Goal: Task Accomplishment & Management: Use online tool/utility

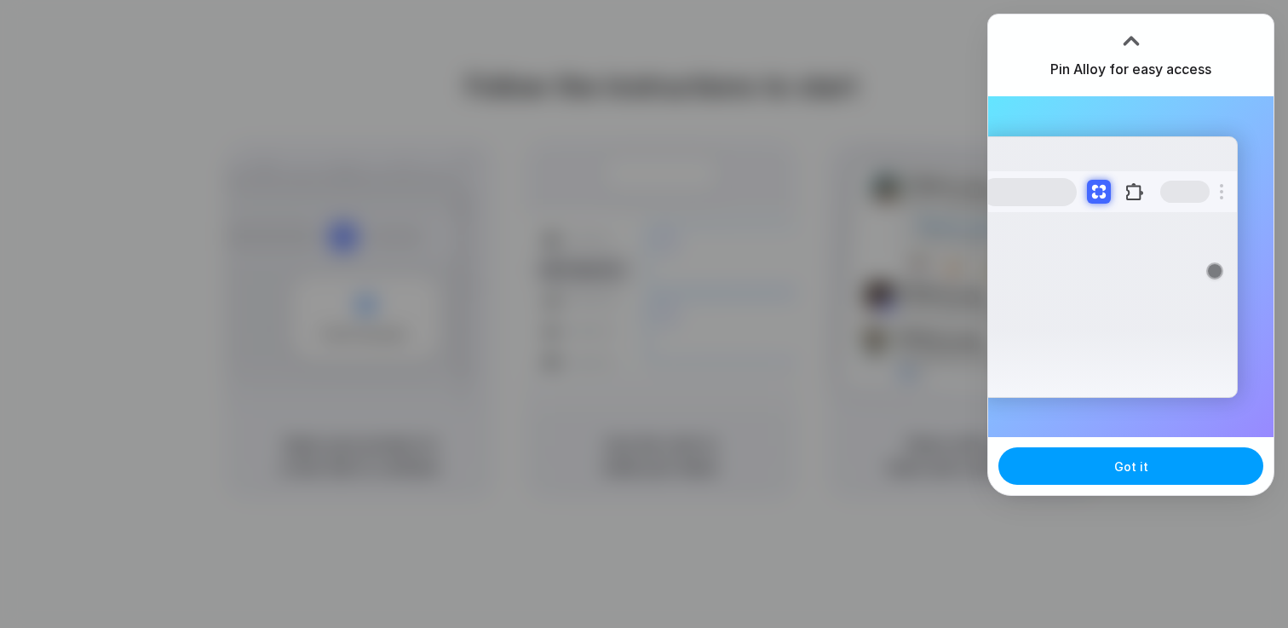
click at [1131, 458] on span "Got it" at bounding box center [1132, 467] width 34 height 18
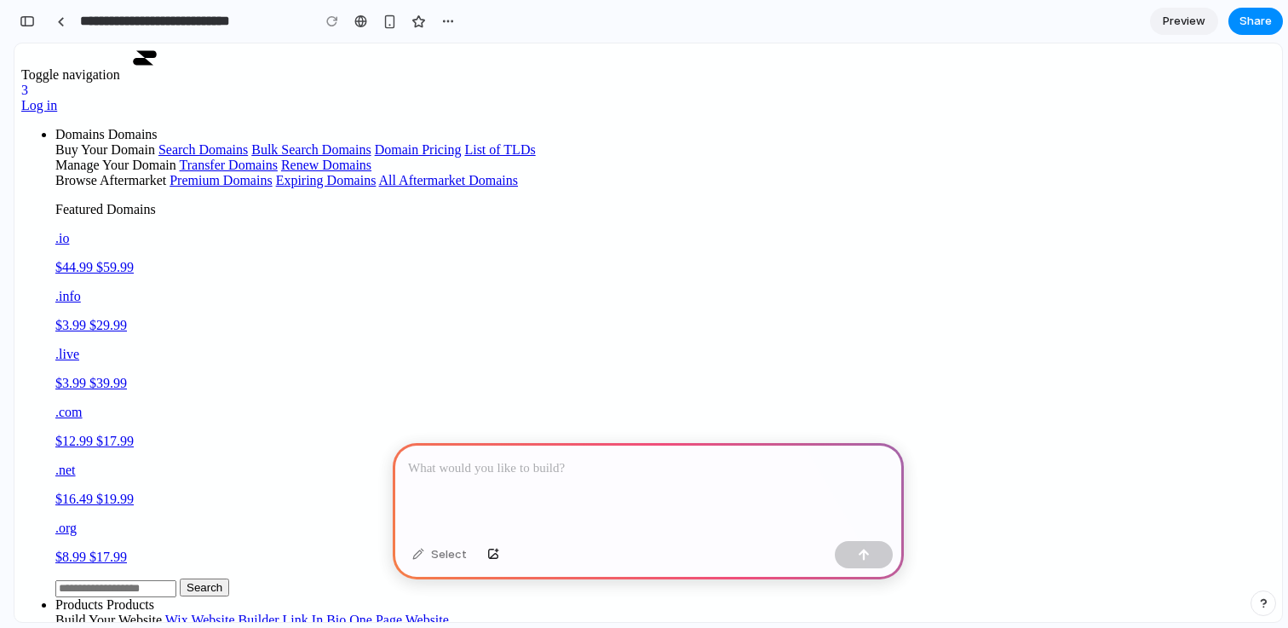
scroll to position [43, 0]
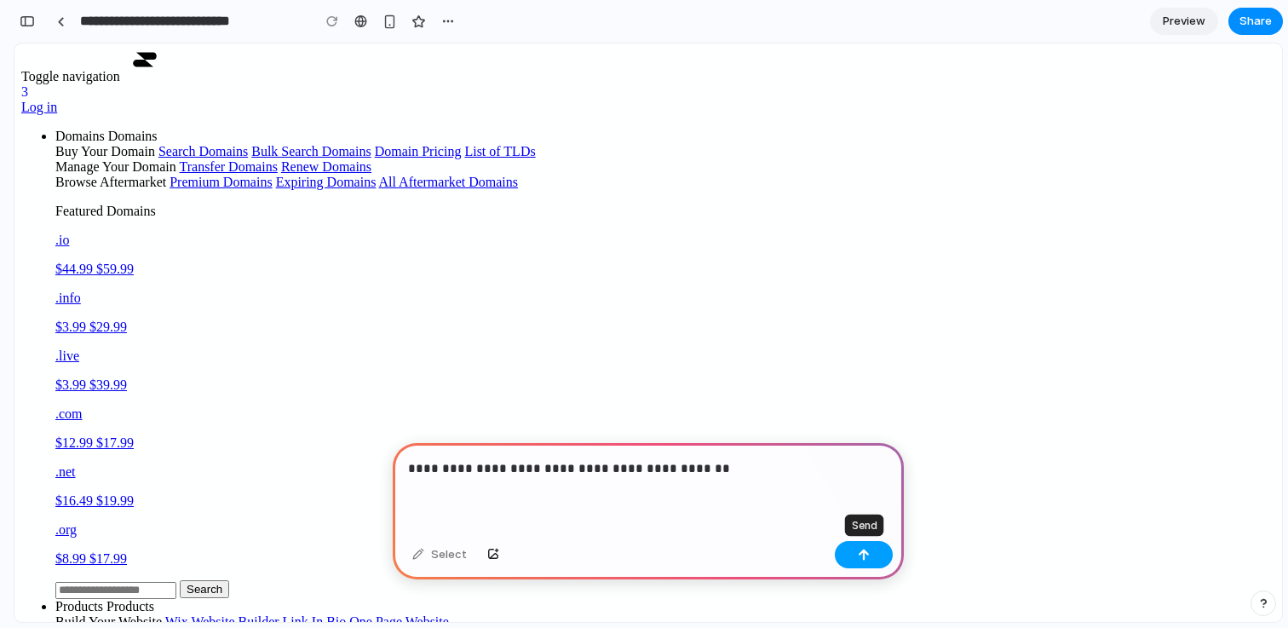
click at [857, 551] on button "button" at bounding box center [864, 554] width 58 height 27
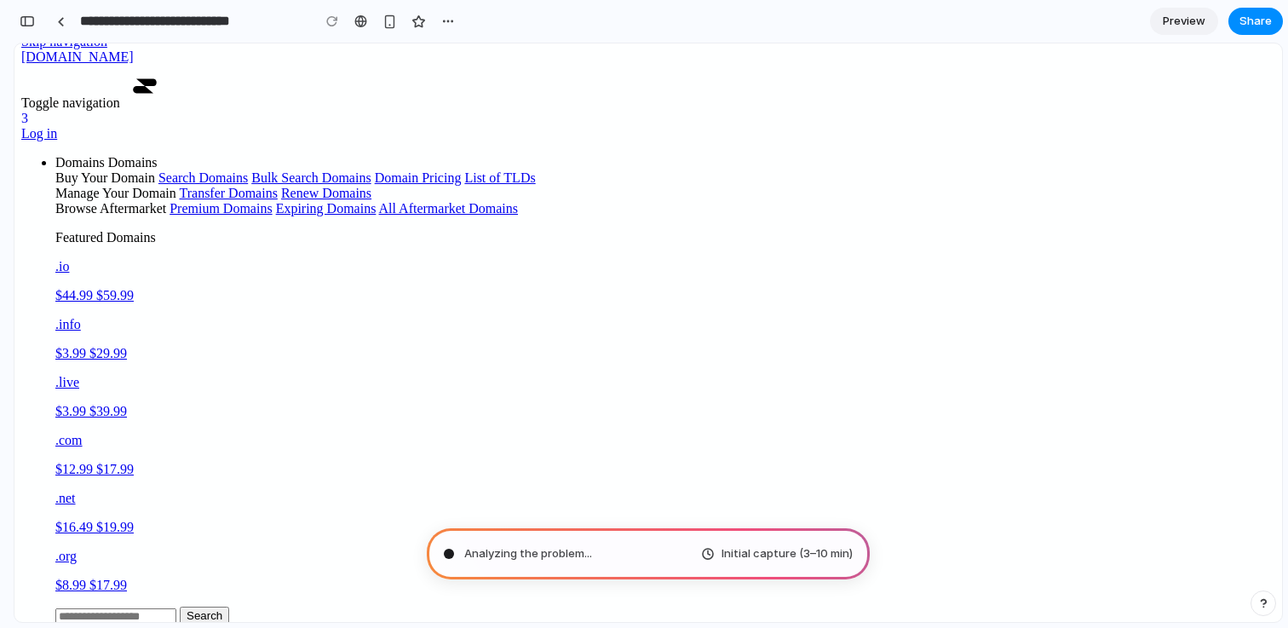
scroll to position [0, 0]
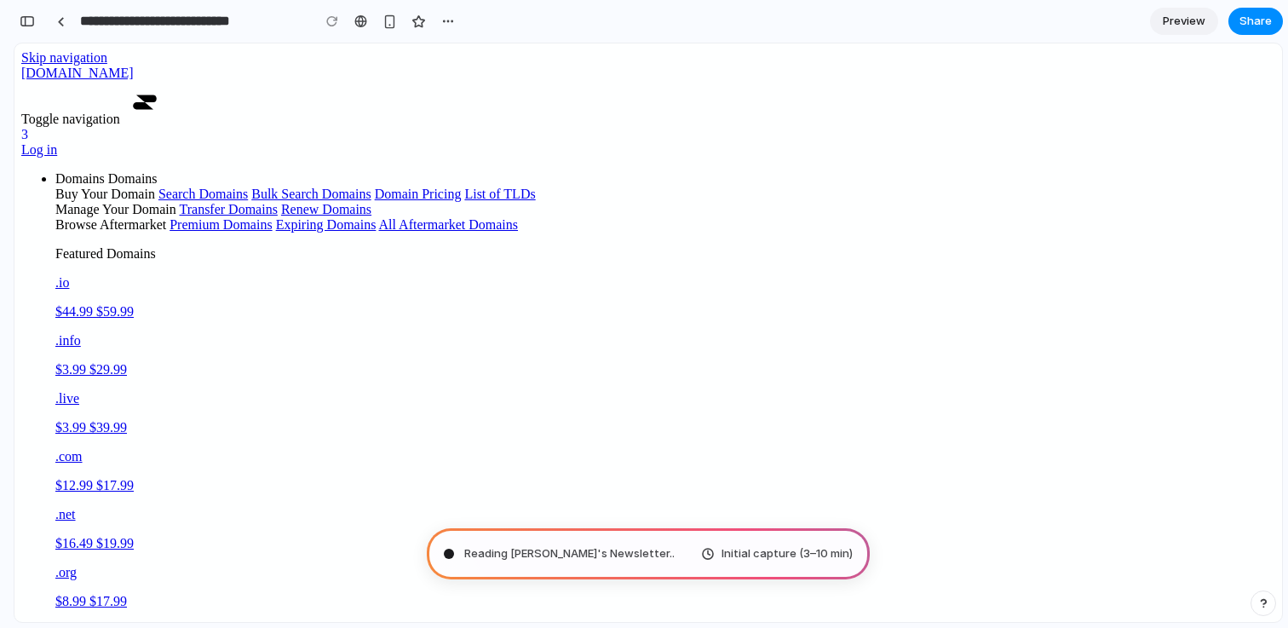
type input "**********"
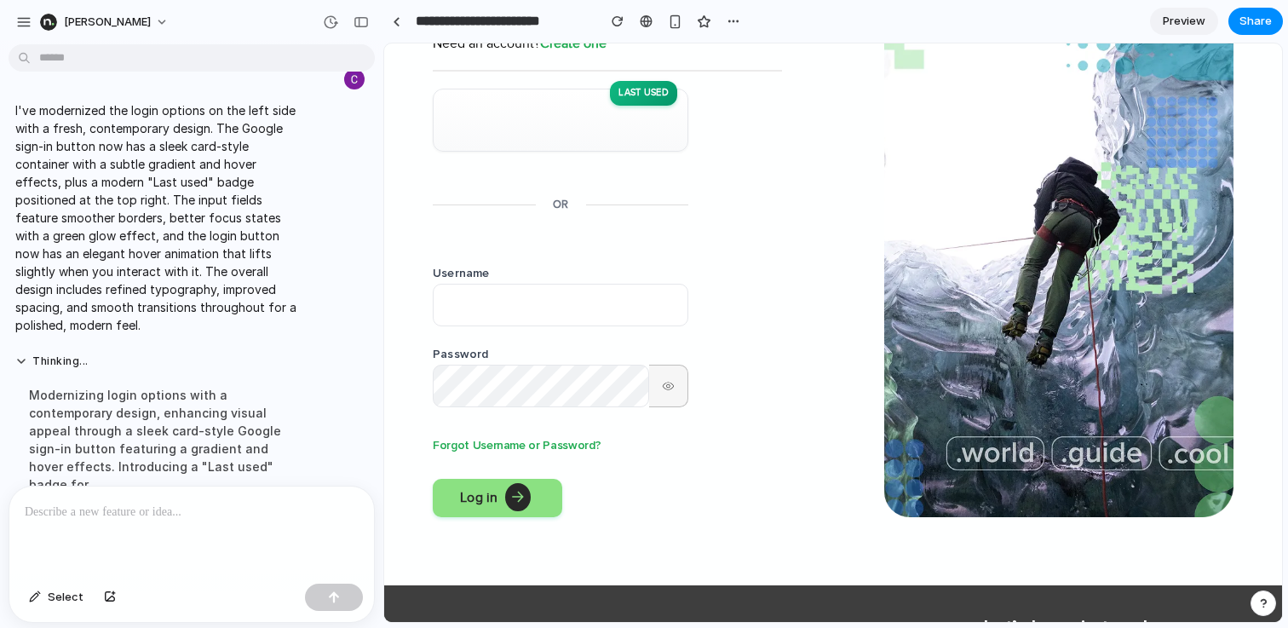
scroll to position [300, 0]
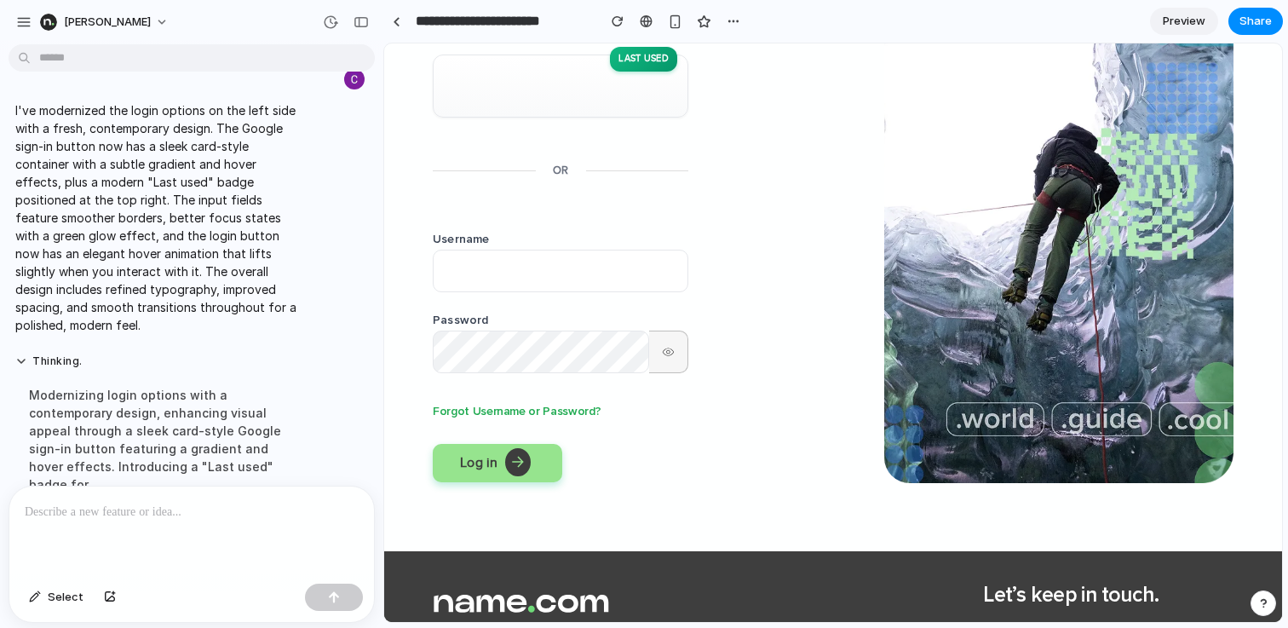
click at [478, 458] on button "Log in" at bounding box center [498, 463] width 130 height 39
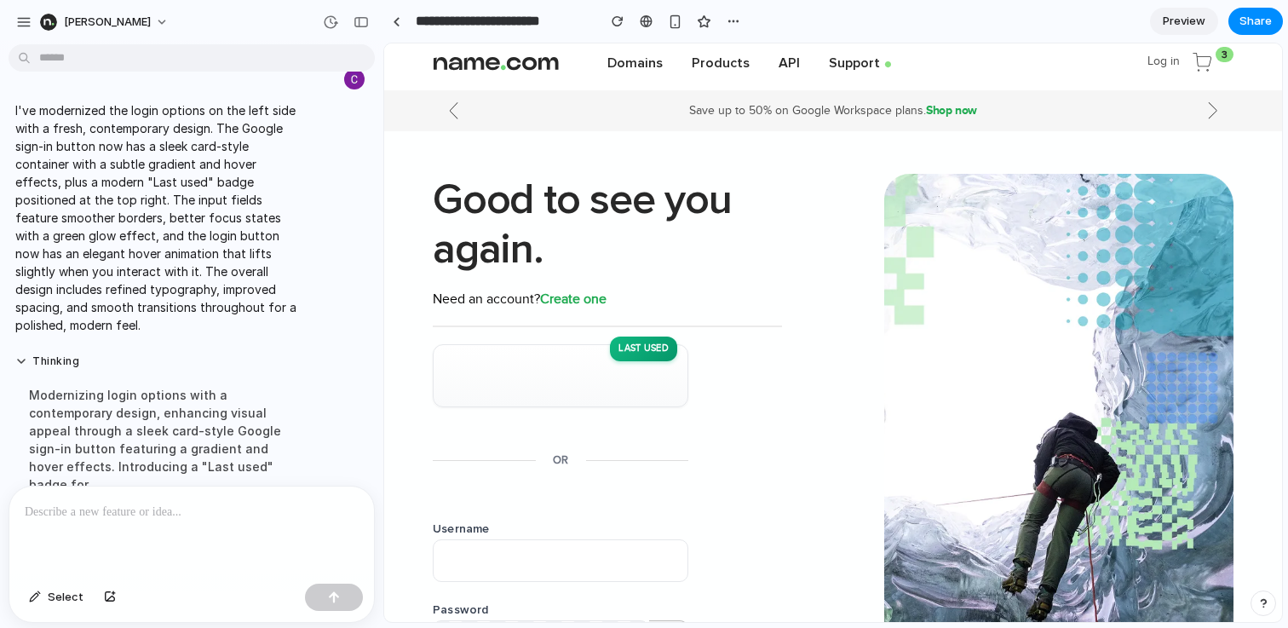
scroll to position [0, 0]
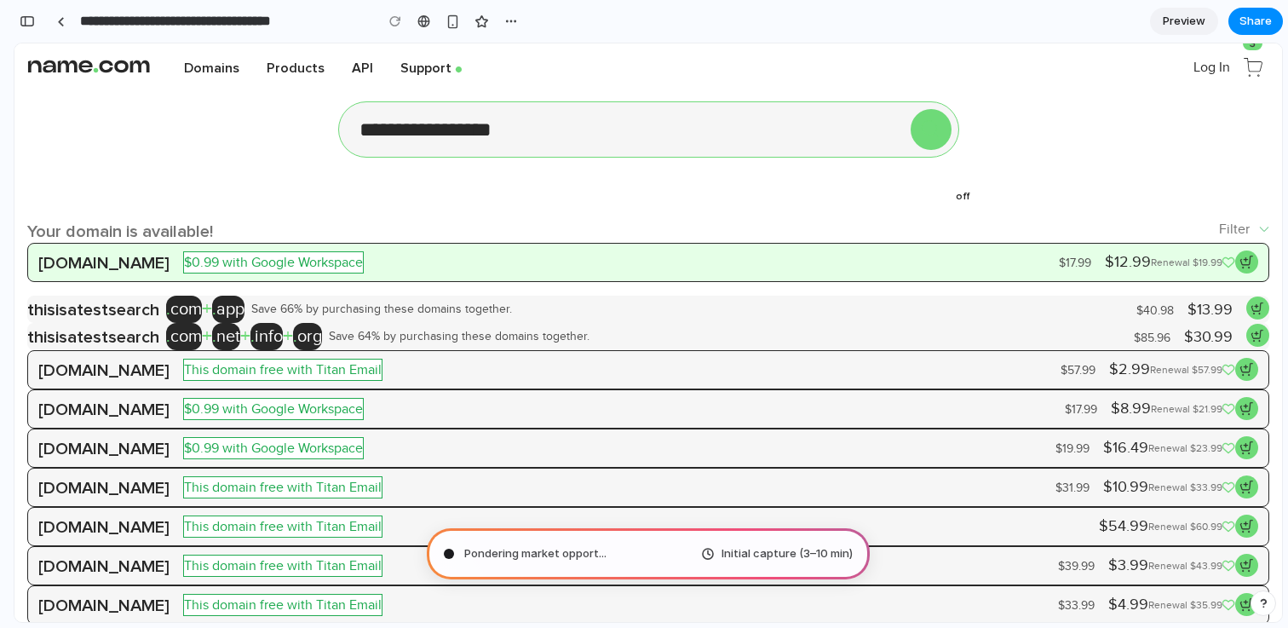
type input "**********"
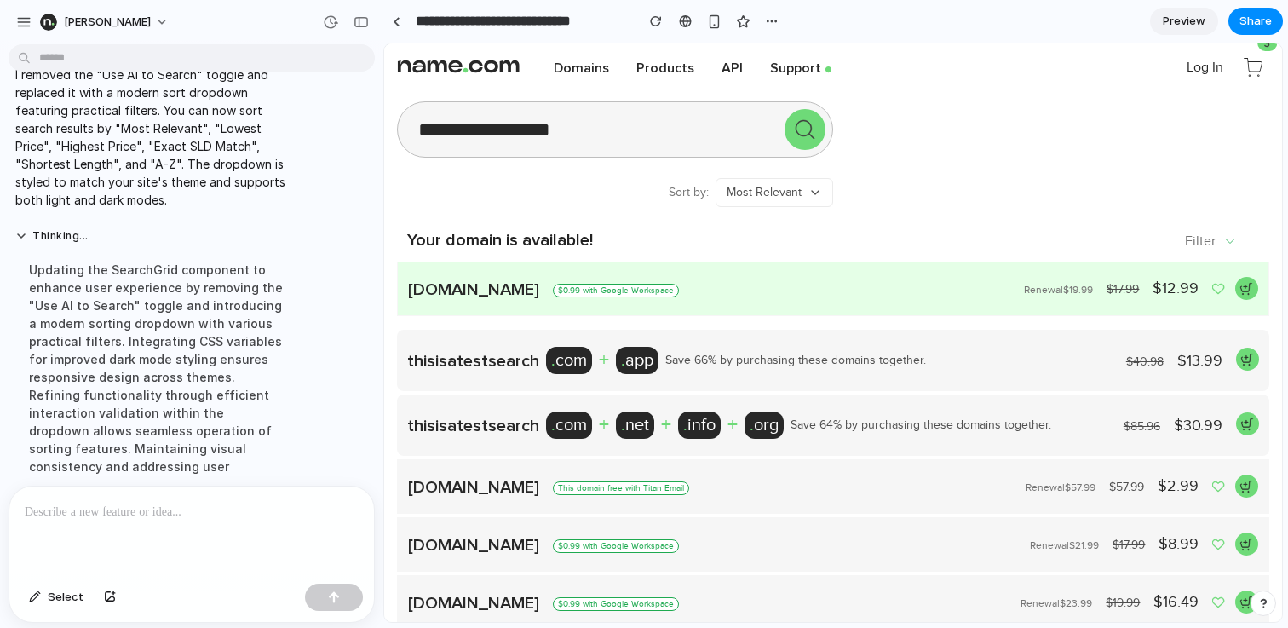
click at [813, 186] on icon at bounding box center [816, 193] width 14 height 14
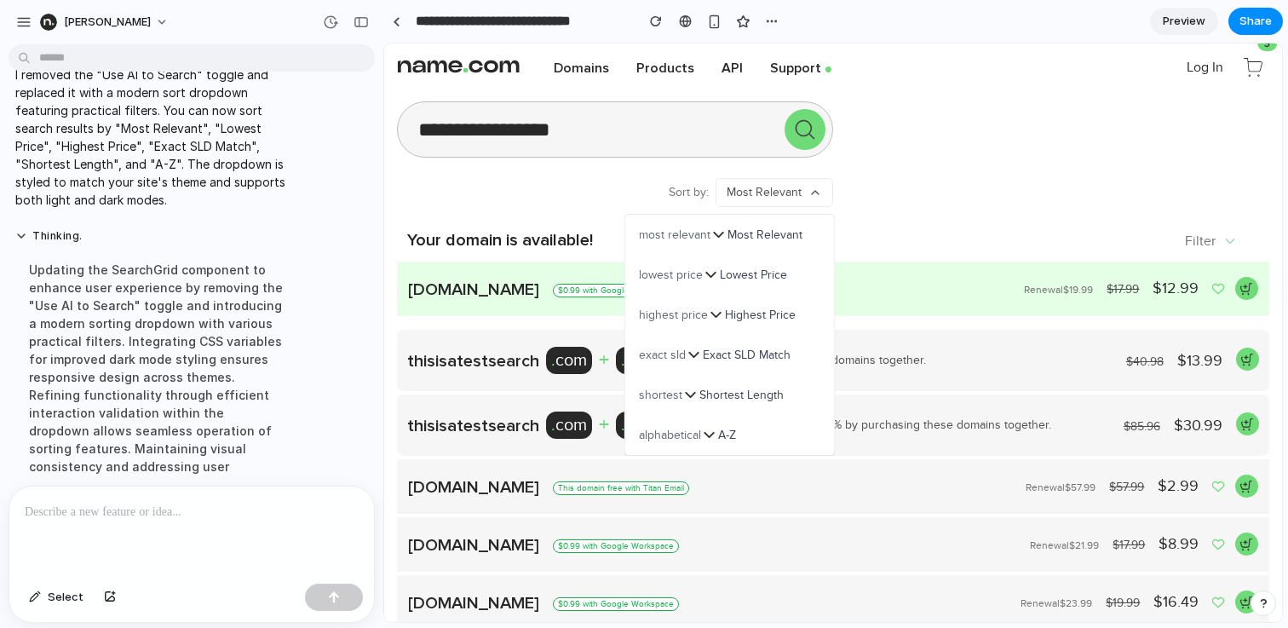
click at [748, 276] on span "Lowest Price" at bounding box center [753, 275] width 67 height 18
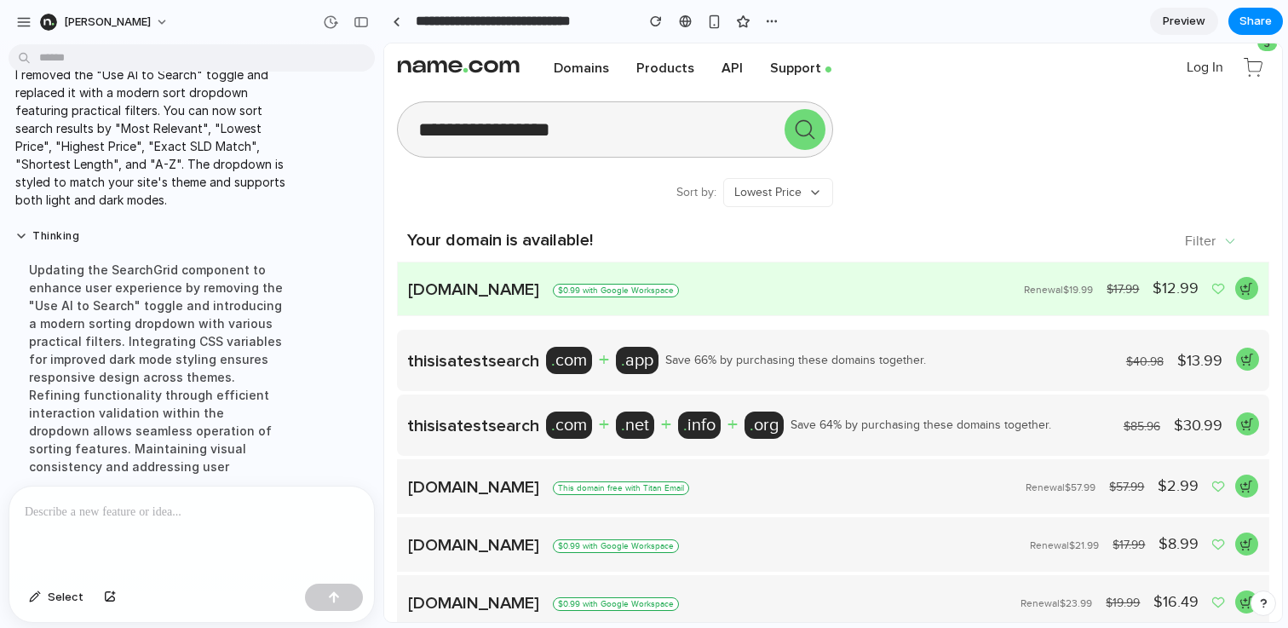
click at [806, 189] on button "Lowest Price" at bounding box center [778, 192] width 110 height 29
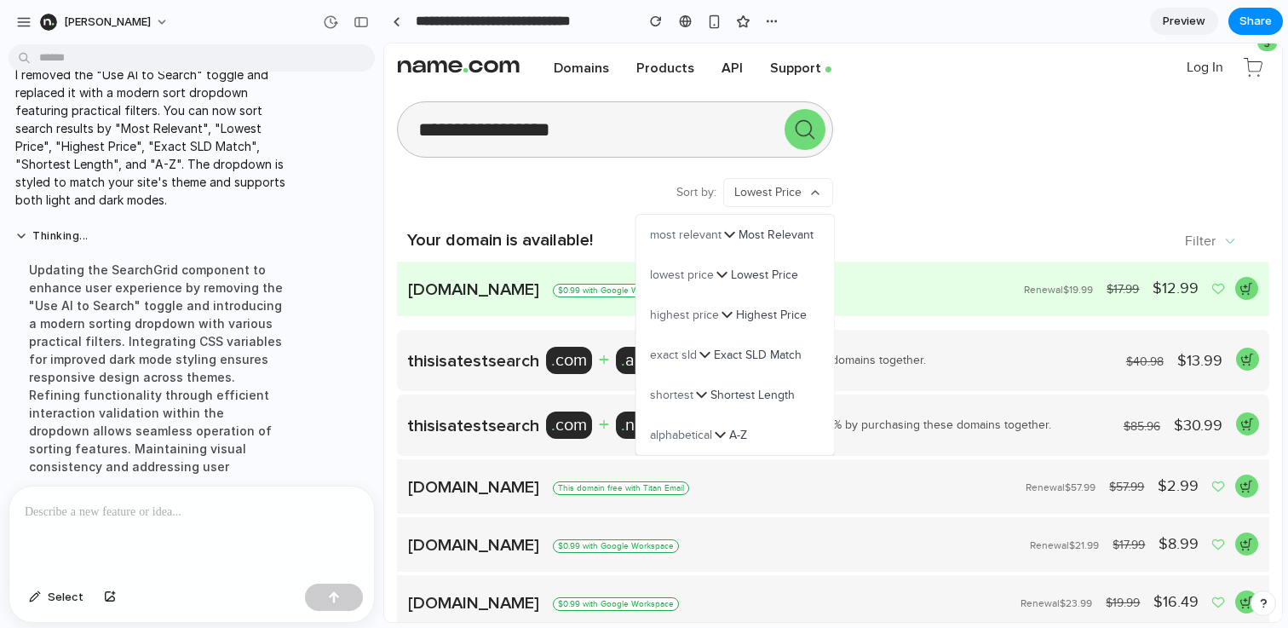
click at [743, 320] on span "Highest Price" at bounding box center [771, 315] width 71 height 18
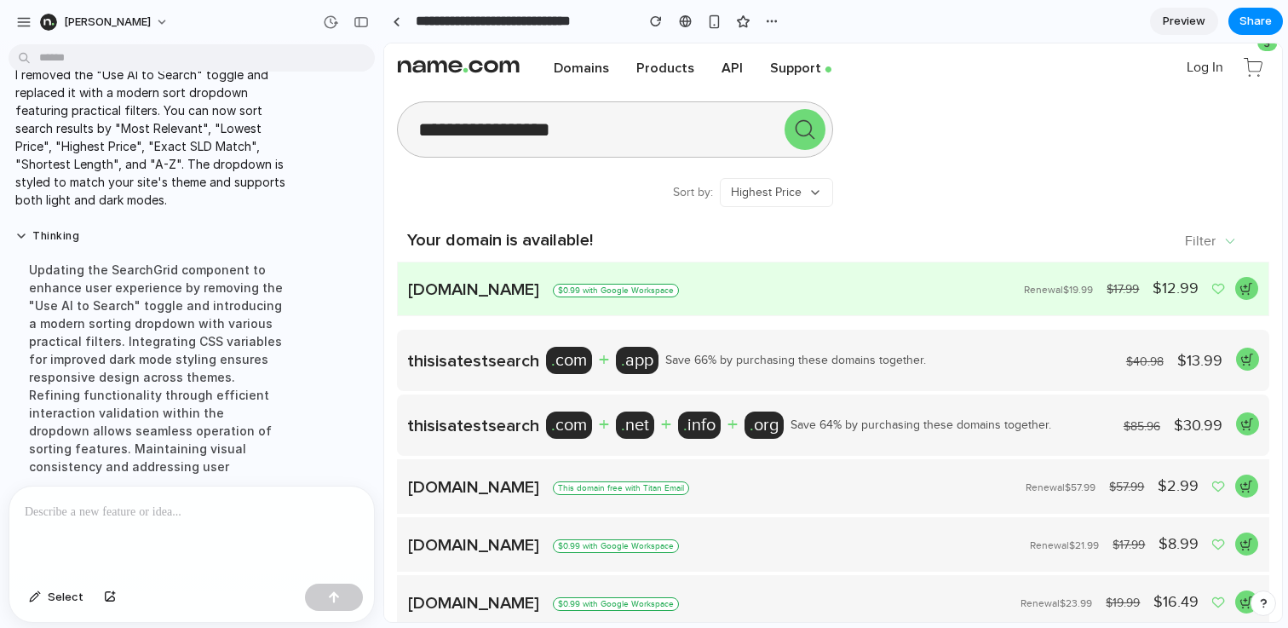
click at [810, 182] on button "Highest Price" at bounding box center [776, 192] width 113 height 29
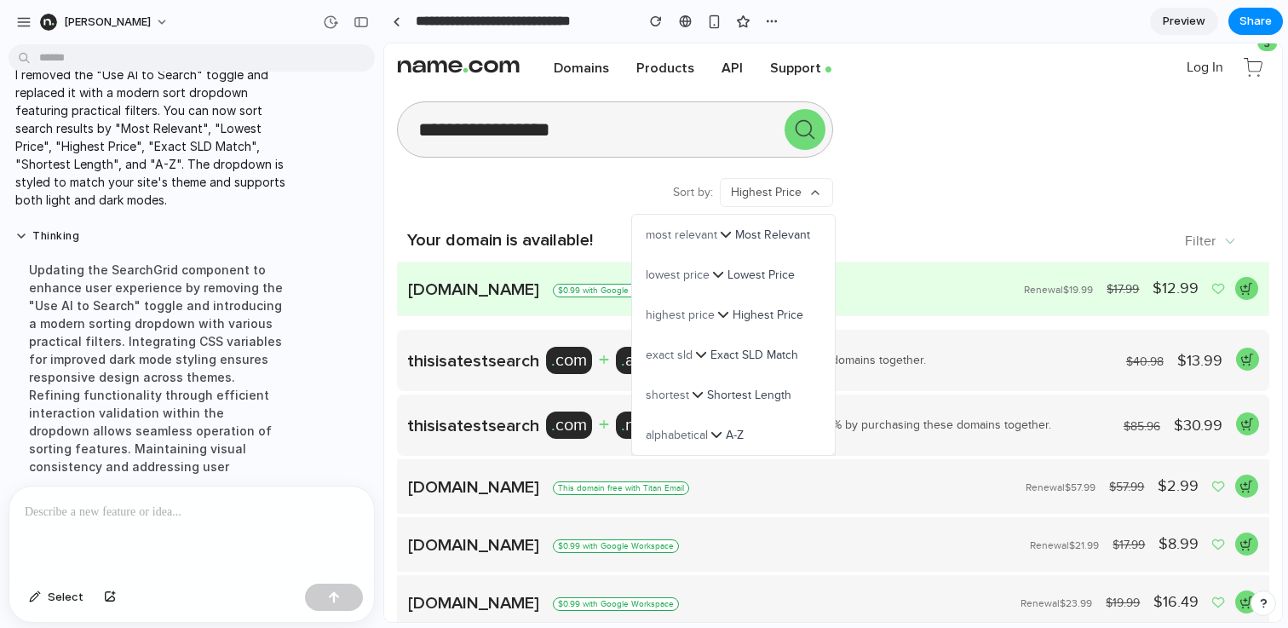
click at [766, 392] on span "Shortest Length" at bounding box center [749, 395] width 84 height 18
